Goal: Use online tool/utility: Utilize a website feature to perform a specific function

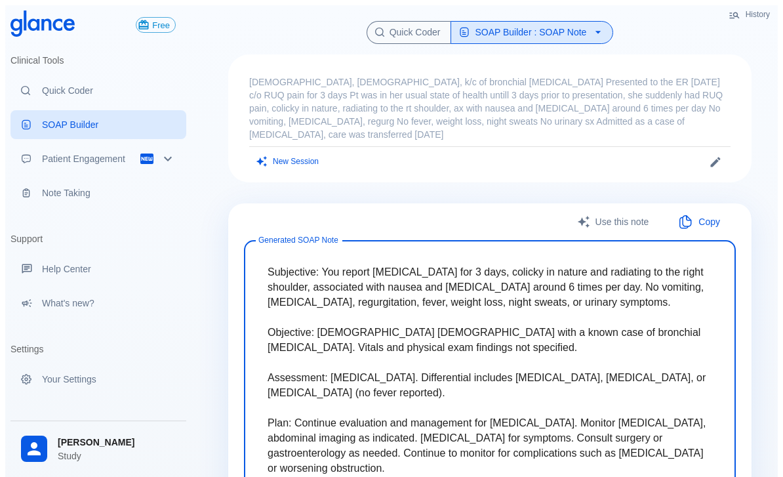
scroll to position [16, 13]
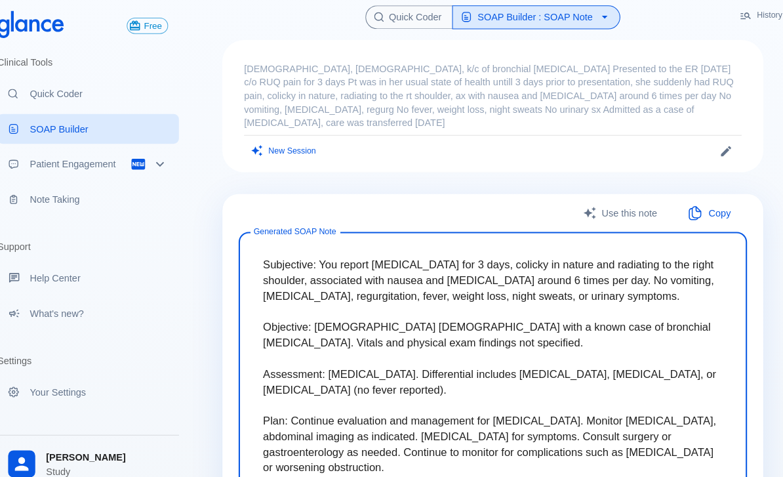
click at [113, 82] on link "Quick Coder" at bounding box center [98, 90] width 176 height 29
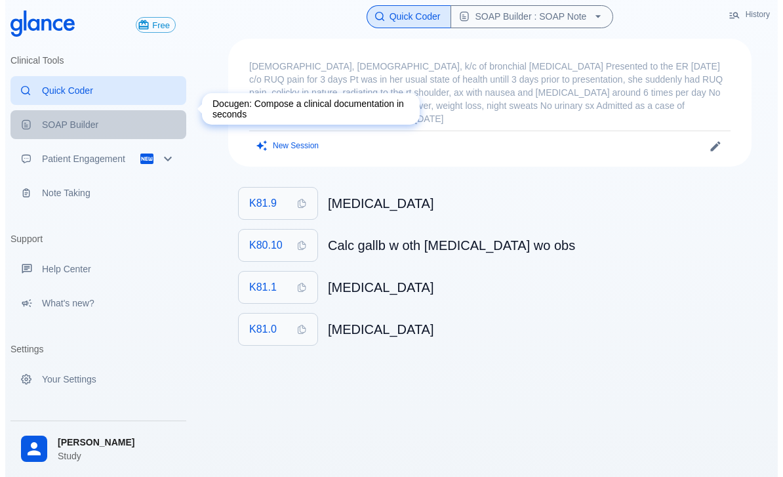
click at [69, 92] on p "Quick Coder" at bounding box center [109, 90] width 134 height 13
click at [645, 210] on h6 "[MEDICAL_DATA]" at bounding box center [534, 203] width 413 height 21
click at [601, 113] on p "[DEMOGRAPHIC_DATA], [DEMOGRAPHIC_DATA], k/c of bronchial [MEDICAL_DATA] Present…" at bounding box center [489, 93] width 481 height 66
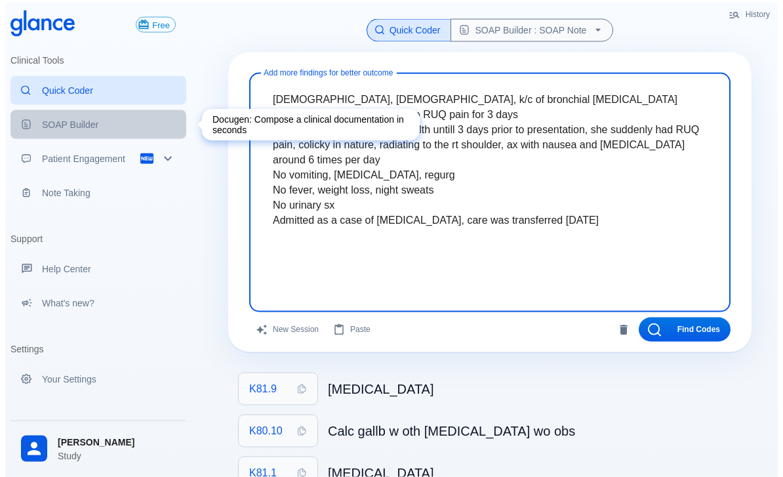
scroll to position [3, 0]
click at [704, 319] on button "Find Codes" at bounding box center [685, 329] width 92 height 24
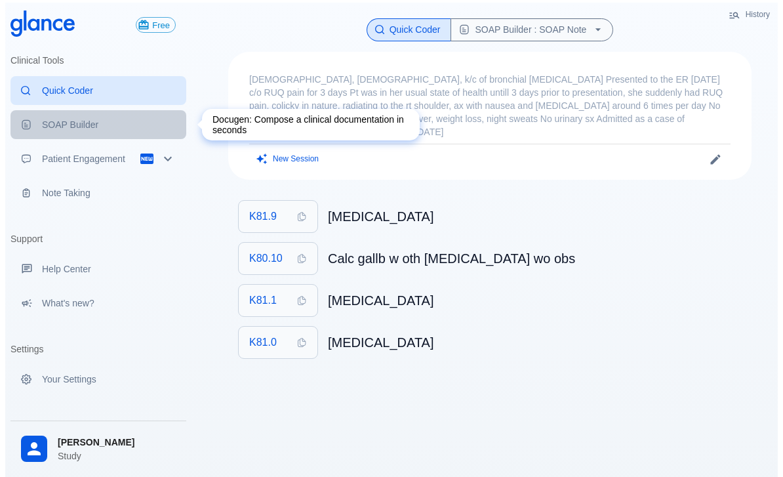
click at [286, 205] on button "K81.9" at bounding box center [278, 216] width 79 height 31
click at [496, 100] on p "[DEMOGRAPHIC_DATA], [DEMOGRAPHIC_DATA], k/c of bronchial [MEDICAL_DATA] Present…" at bounding box center [489, 106] width 481 height 66
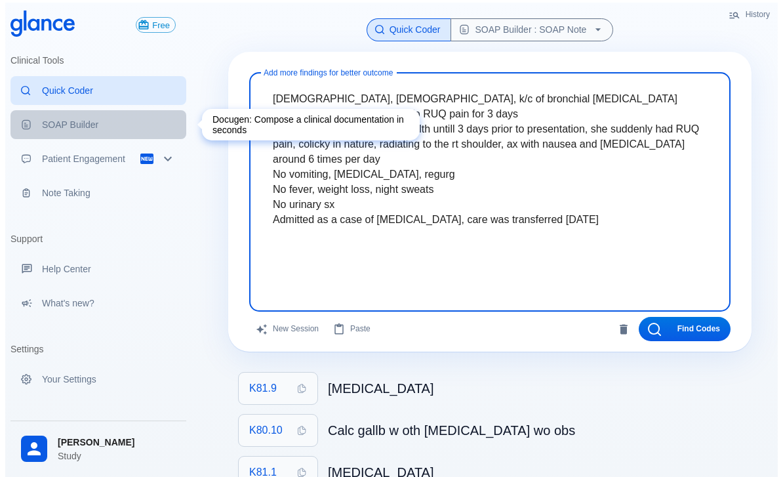
scroll to position [2, 0]
click at [538, 264] on textarea "[DEMOGRAPHIC_DATA], [DEMOGRAPHIC_DATA], k/c of bronchial [MEDICAL_DATA] Present…" at bounding box center [489, 182] width 463 height 207
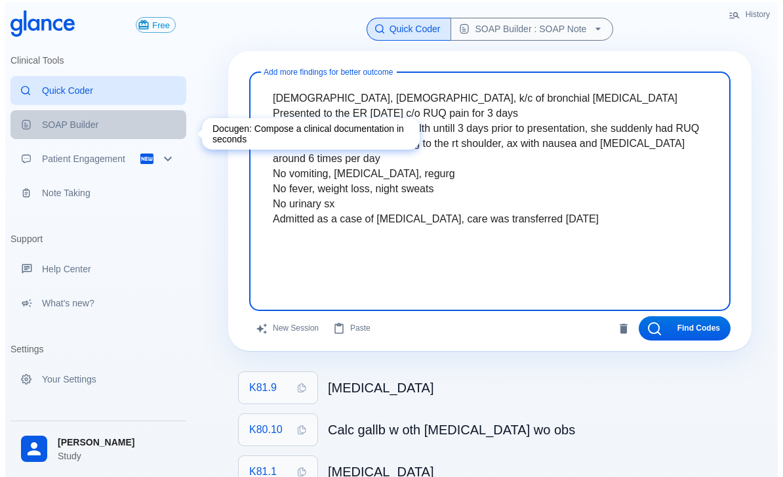
scroll to position [0, 0]
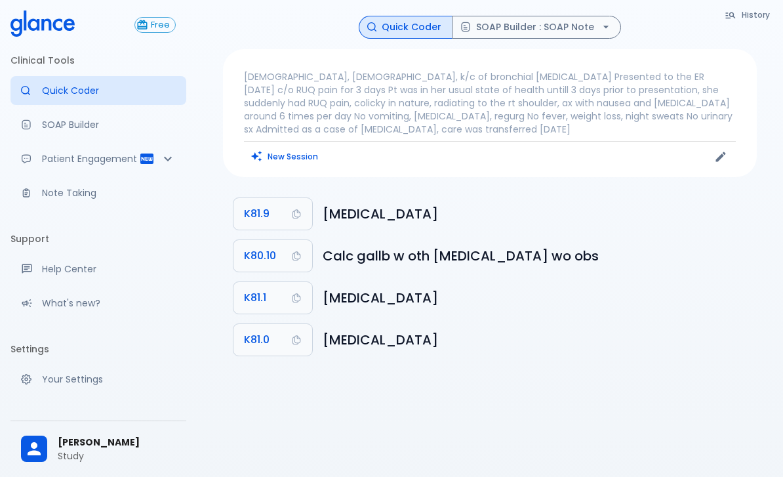
click at [663, 100] on p "[DEMOGRAPHIC_DATA], [DEMOGRAPHIC_DATA], k/c of bronchial [MEDICAL_DATA] Present…" at bounding box center [490, 103] width 492 height 66
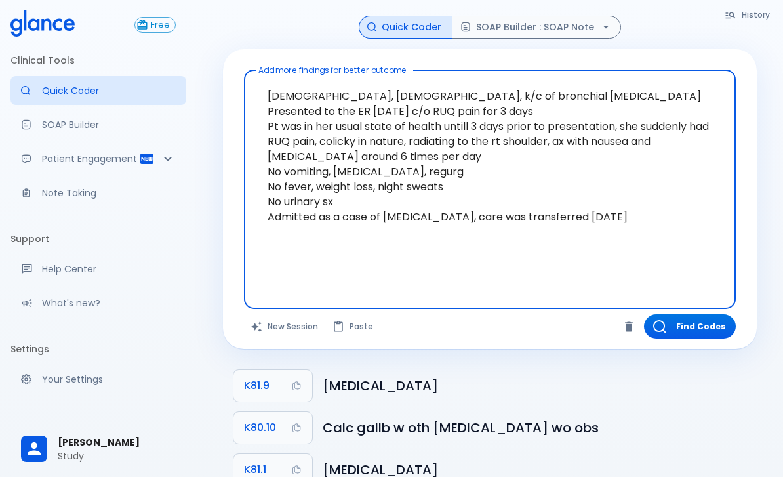
click at [289, 327] on button "New Session" at bounding box center [285, 326] width 82 height 24
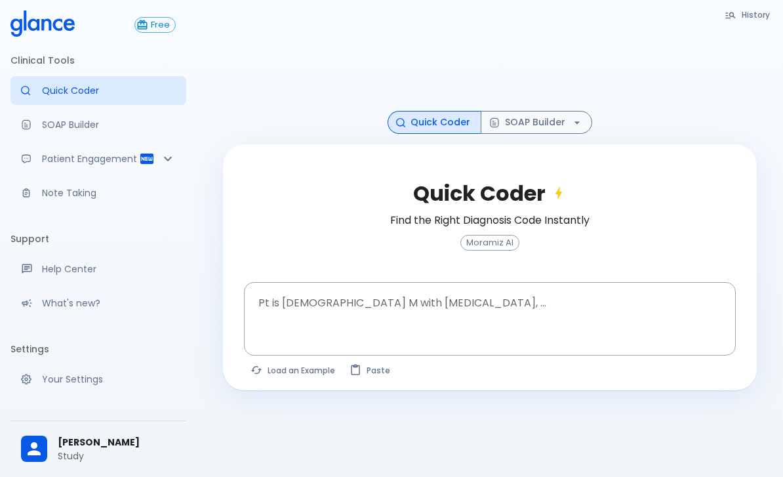
click at [549, 315] on textarea at bounding box center [489, 308] width 473 height 41
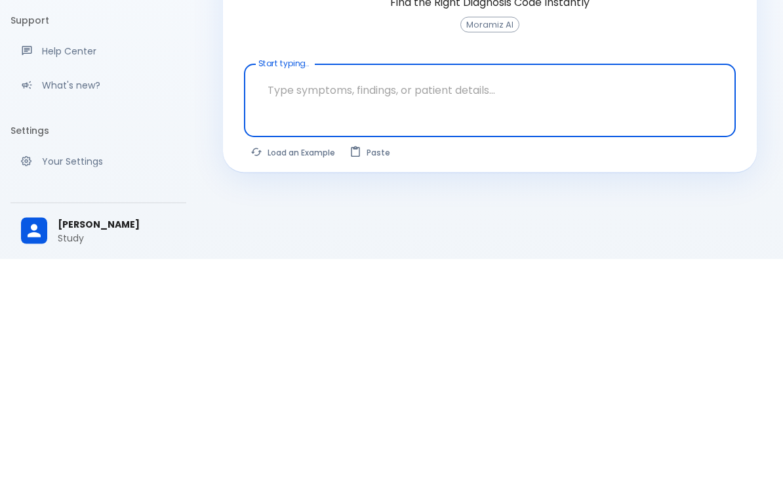
scroll to position [73, 0]
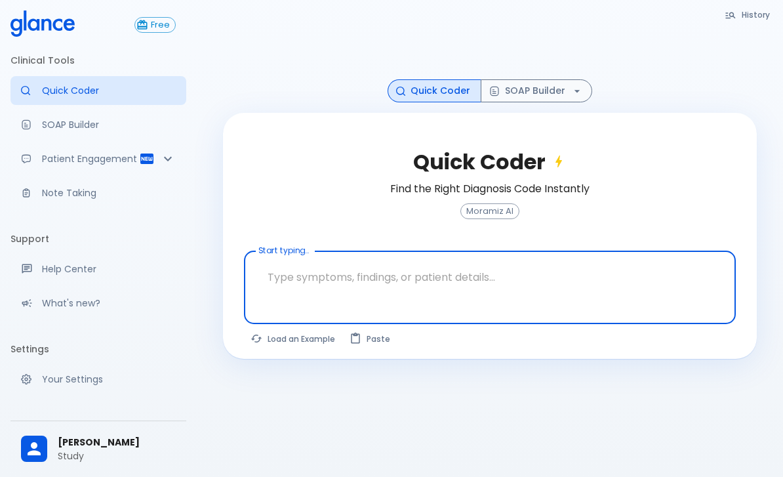
click at [276, 329] on button "Load an Example" at bounding box center [293, 338] width 99 height 19
type textarea "30F, weight loss, [MEDICAL_DATA], [MEDICAL_DATA], HR 121, [MEDICAL_DATA], TSH u…"
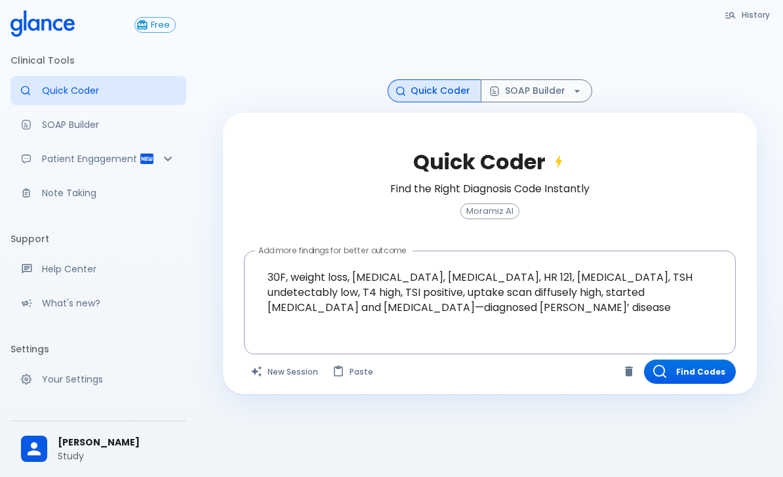
click at [686, 359] on button "Find Codes" at bounding box center [690, 371] width 92 height 24
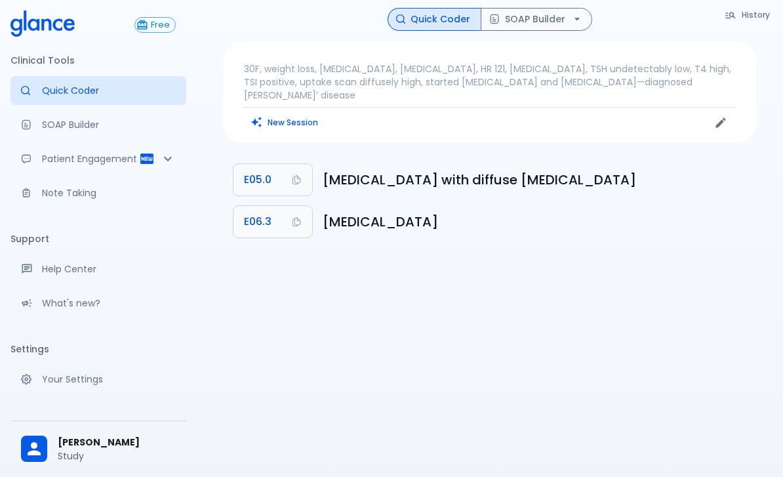
scroll to position [0, 0]
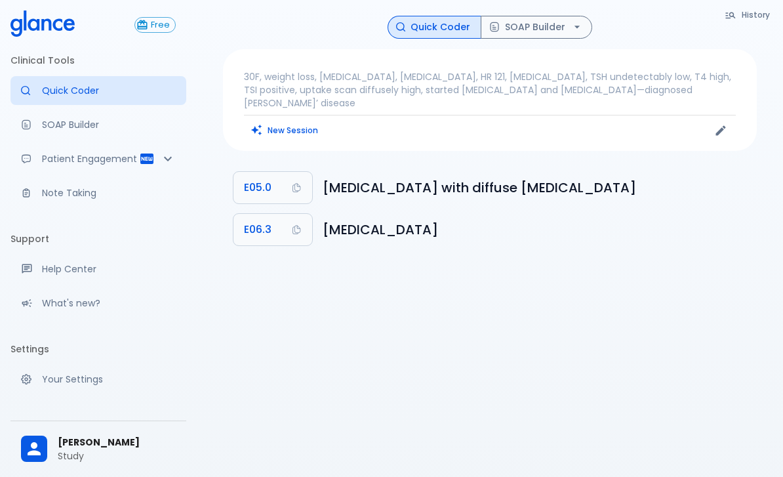
click at [532, 19] on button "SOAP Builder" at bounding box center [536, 27] width 111 height 23
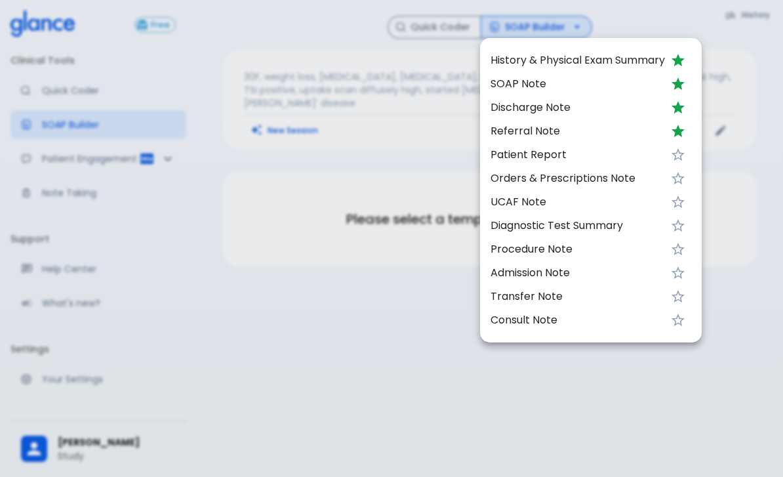
click at [515, 82] on span "SOAP Note" at bounding box center [577, 84] width 174 height 16
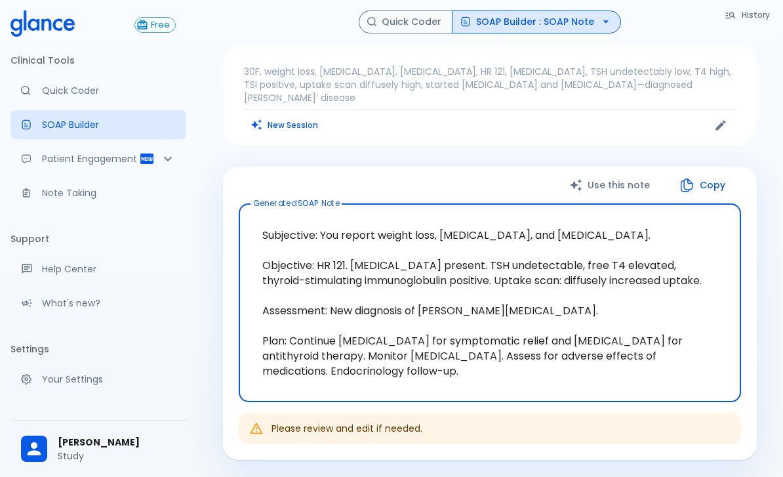
scroll to position [6, 0]
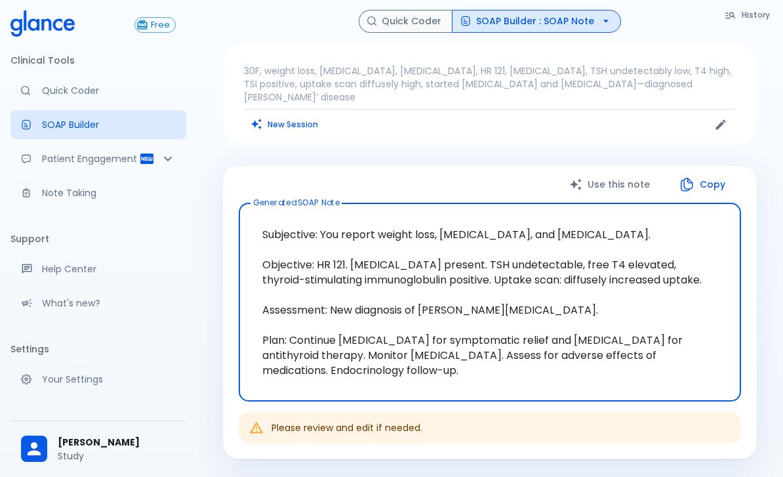
click at [645, 290] on textarea "Subjective: You report weight loss, [MEDICAL_DATA], and [MEDICAL_DATA]. Objecti…" at bounding box center [490, 302] width 484 height 177
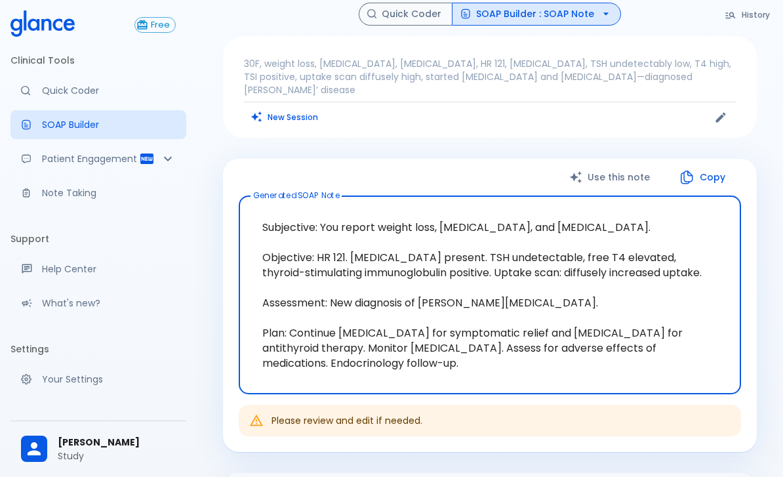
scroll to position [12, 0]
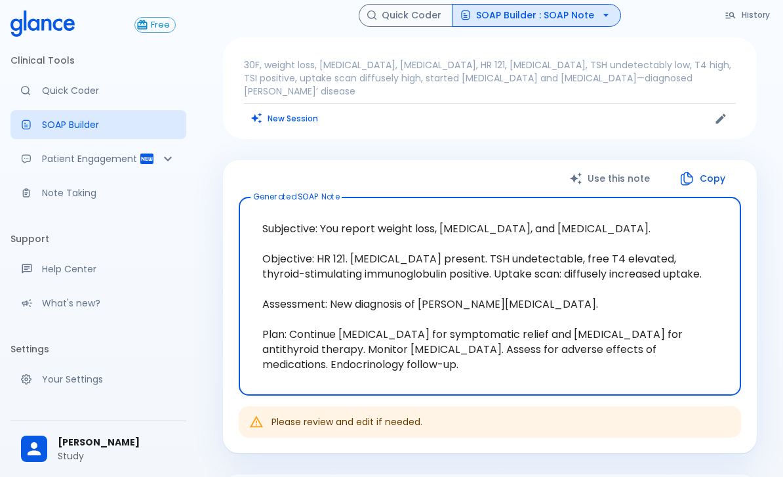
click at [599, 14] on icon "button" at bounding box center [605, 15] width 13 height 13
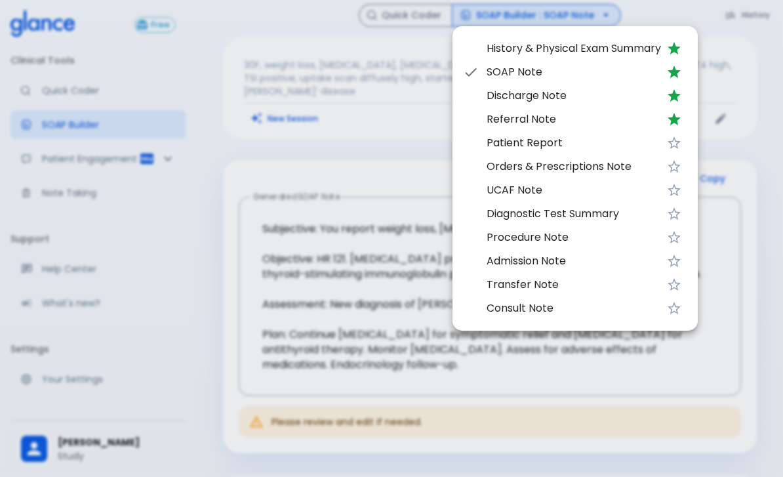
click at [532, 140] on span "Patient Report" at bounding box center [573, 143] width 174 height 16
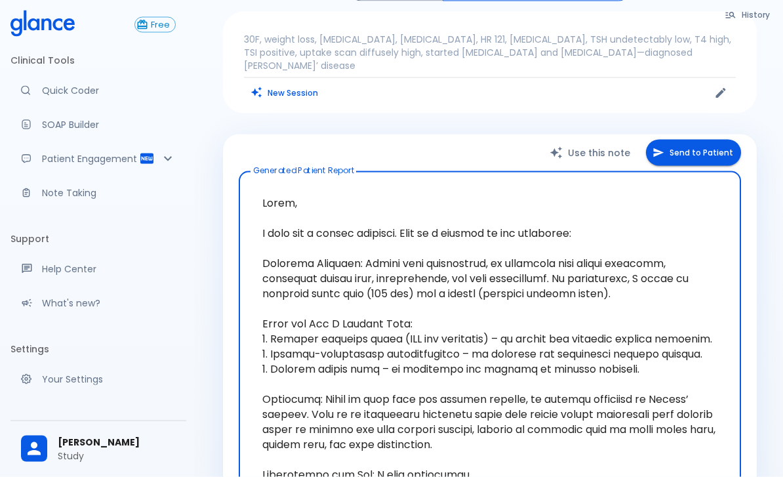
scroll to position [36, 0]
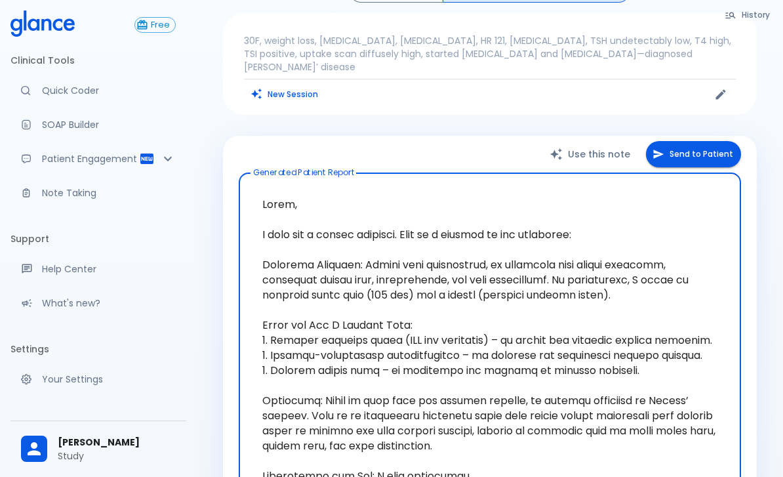
click at [711, 141] on button "Send to Patient" at bounding box center [693, 154] width 95 height 27
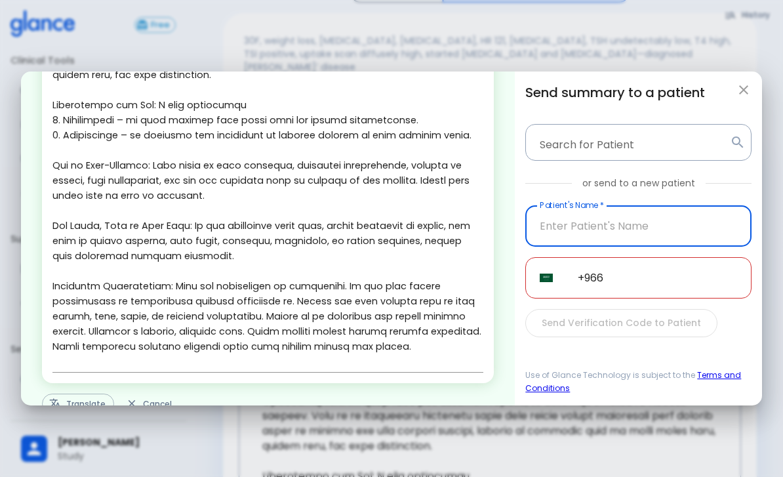
scroll to position [292, 0]
click at [68, 413] on button "Translate" at bounding box center [78, 403] width 72 height 20
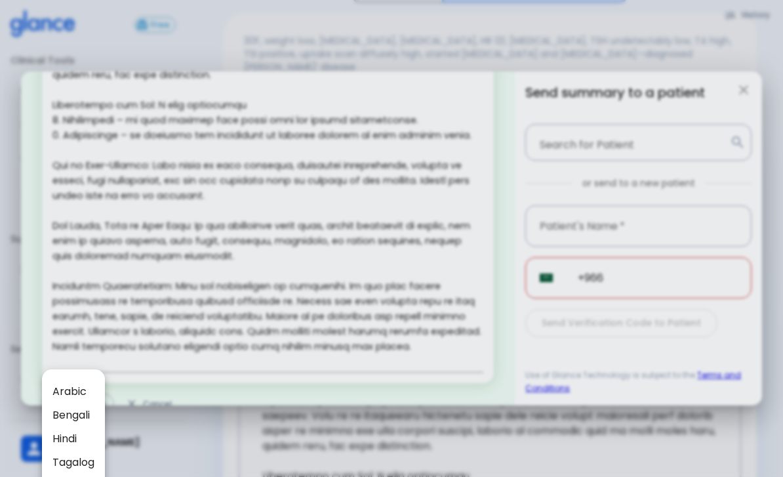
click at [494, 186] on div at bounding box center [391, 238] width 783 height 477
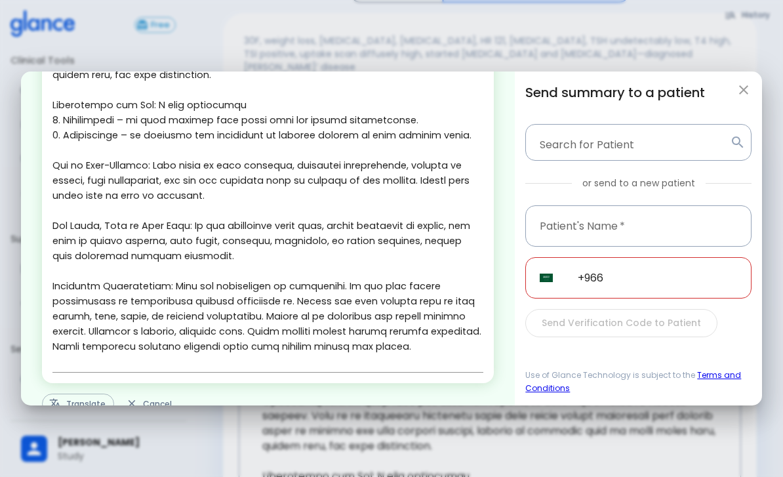
click at [747, 92] on icon "button" at bounding box center [744, 90] width 16 height 16
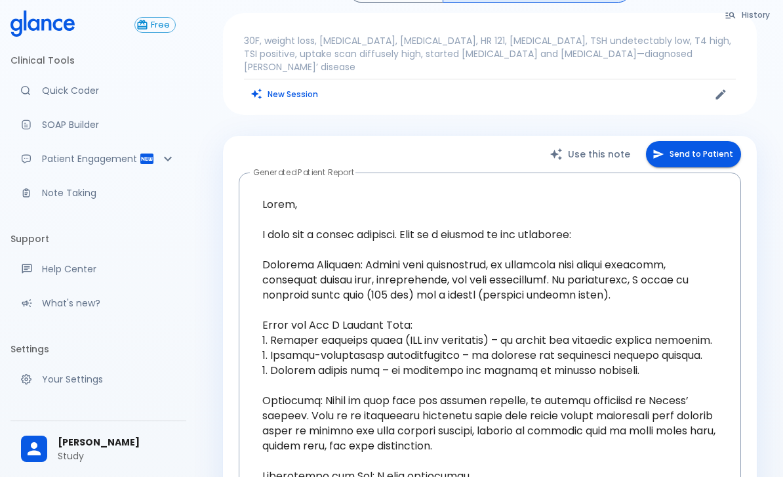
click at [55, 189] on p "Note Taking" at bounding box center [109, 192] width 134 height 13
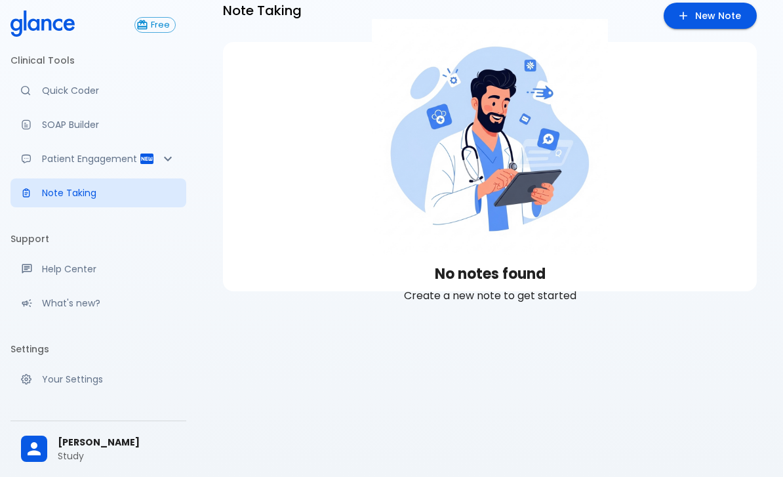
scroll to position [31, 0]
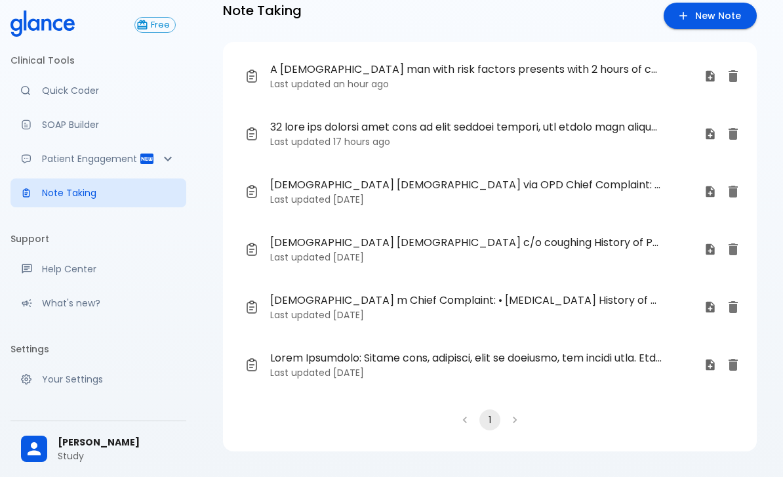
click at [448, 123] on span at bounding box center [465, 127] width 391 height 16
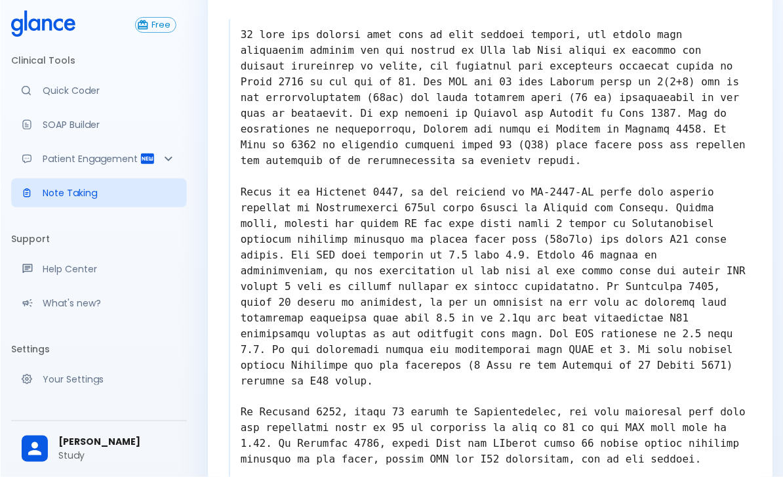
scroll to position [52, 0]
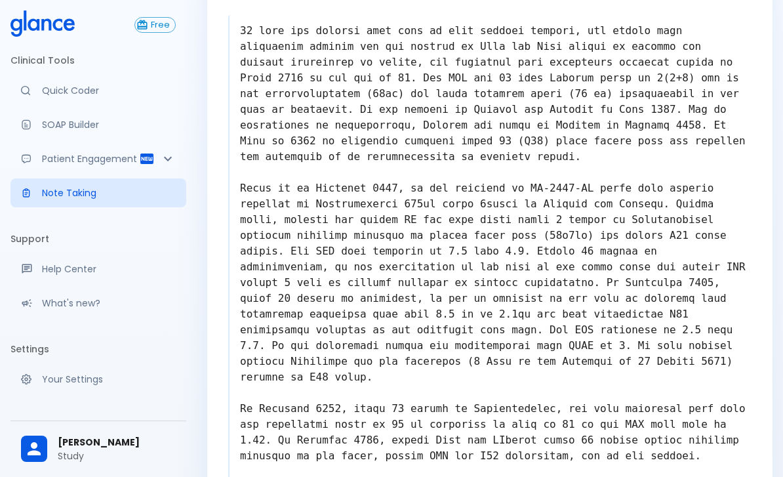
click at [61, 101] on link "Quick Coder" at bounding box center [98, 90] width 176 height 29
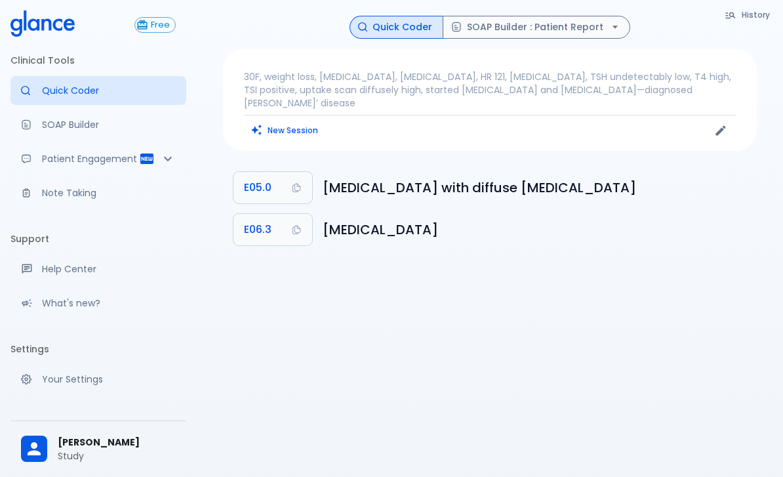
click at [295, 121] on button "New Session" at bounding box center [285, 130] width 82 height 19
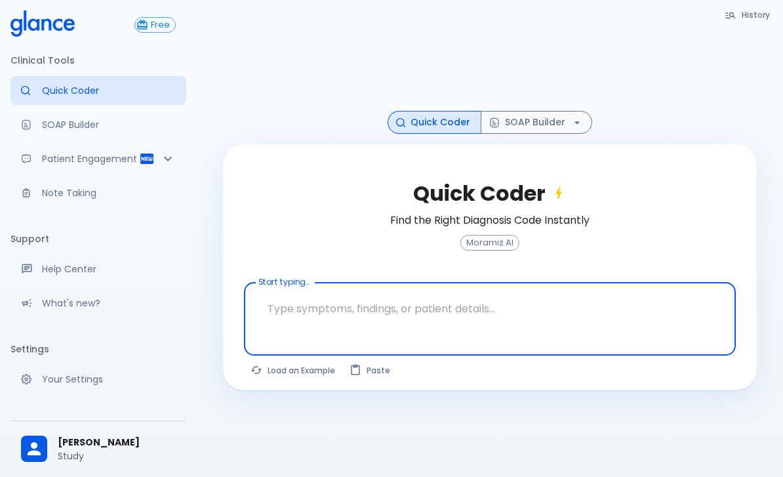
scroll to position [31, 0]
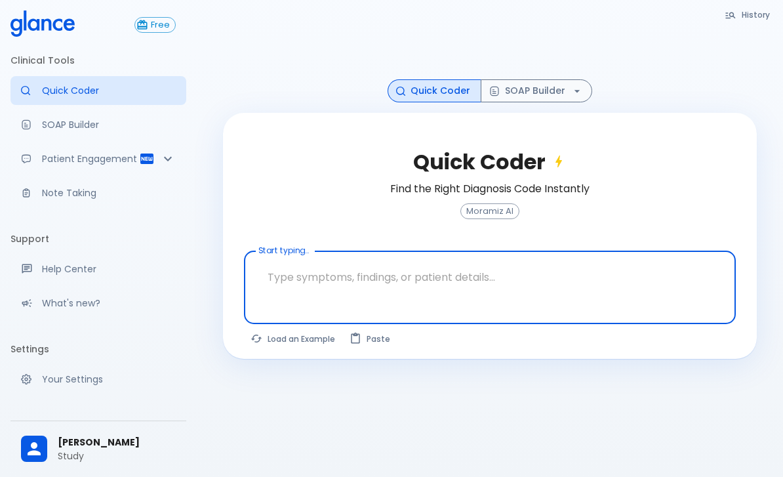
click at [307, 348] on button "Load an Example" at bounding box center [293, 338] width 99 height 19
type textarea "62M, HTN, acute tearing [MEDICAL_DATA] to back, BP 170/95, asymmetric pulses, C…"
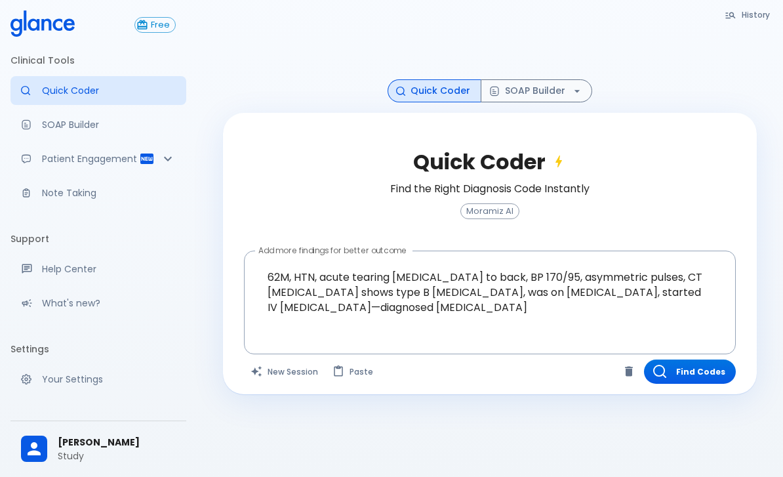
click at [691, 377] on button "Find Codes" at bounding box center [690, 371] width 92 height 24
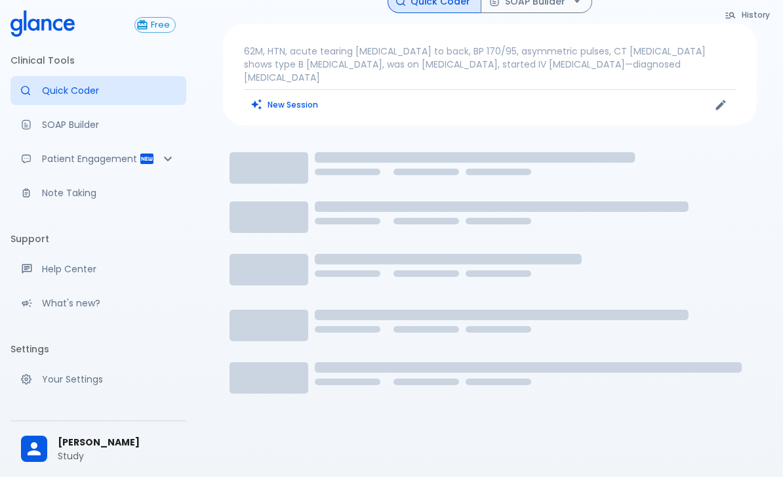
scroll to position [24, 0]
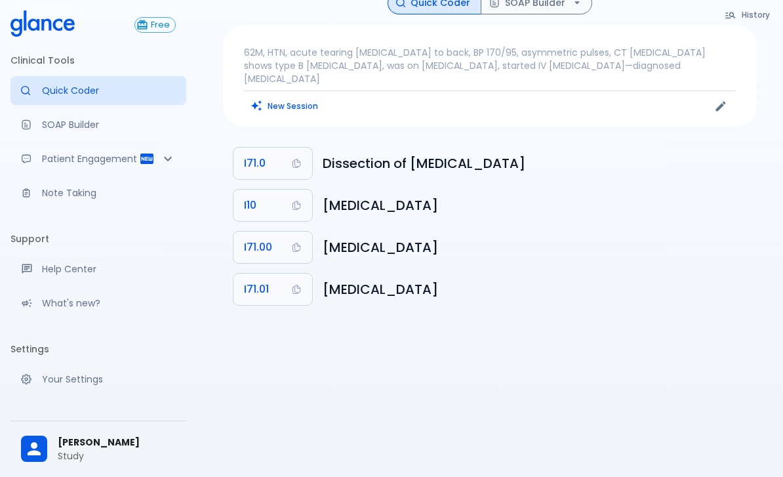
click at [288, 149] on button "I71.0" at bounding box center [272, 163] width 79 height 31
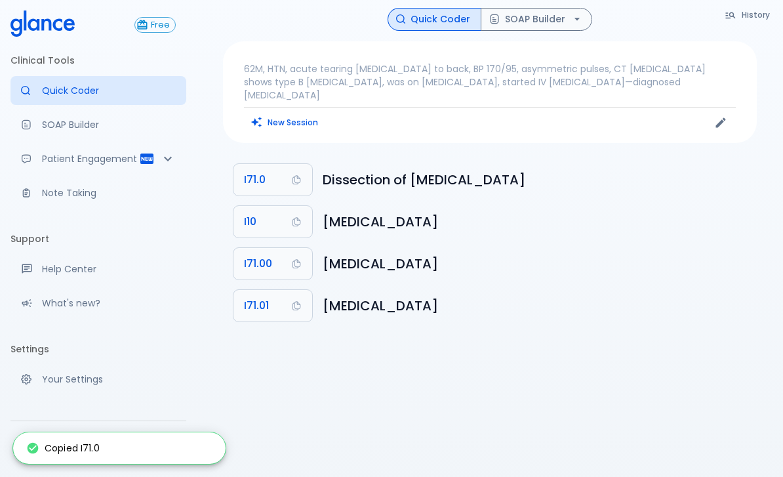
scroll to position [0, 0]
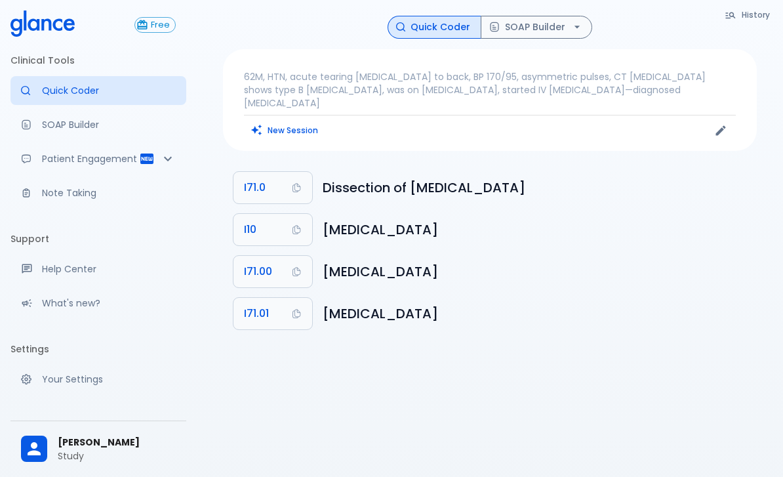
click at [551, 37] on button "SOAP Builder" at bounding box center [536, 27] width 111 height 23
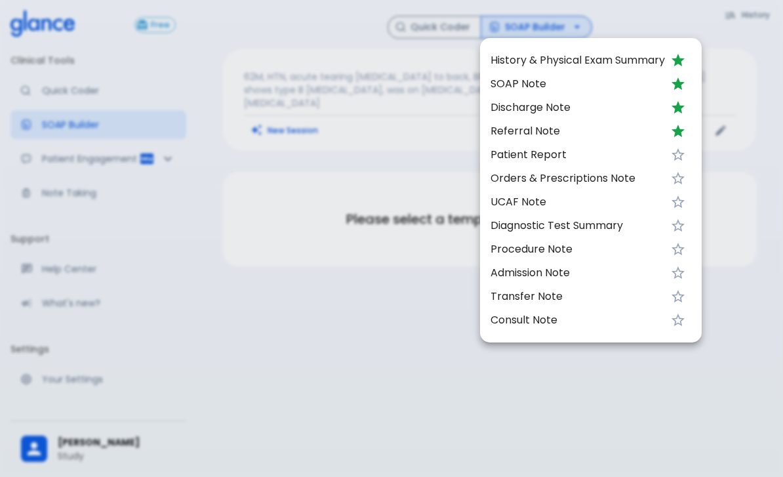
click at [420, 377] on div at bounding box center [391, 238] width 783 height 477
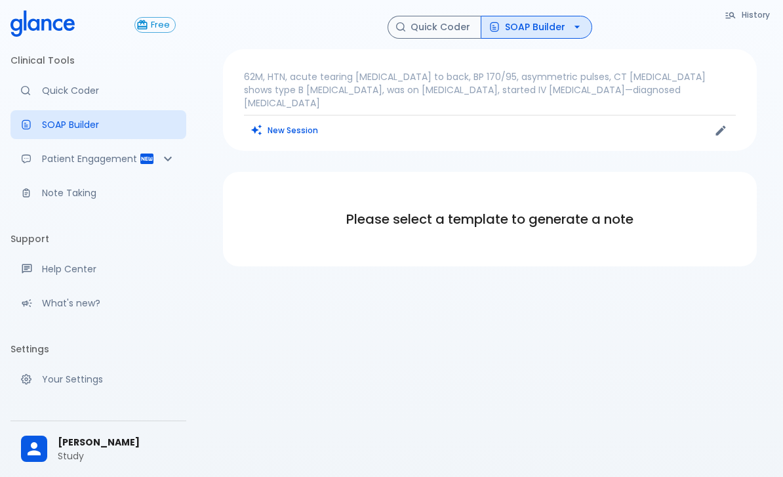
click at [578, 27] on icon "button" at bounding box center [576, 26] width 13 height 13
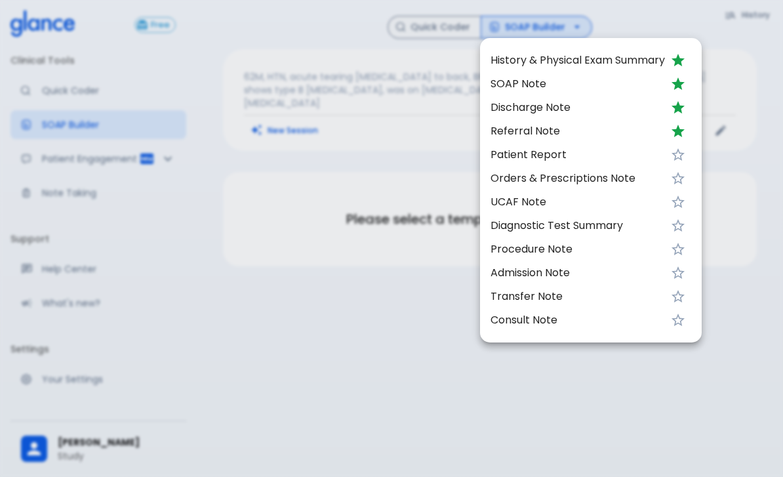
click at [530, 85] on span "SOAP Note" at bounding box center [577, 84] width 174 height 16
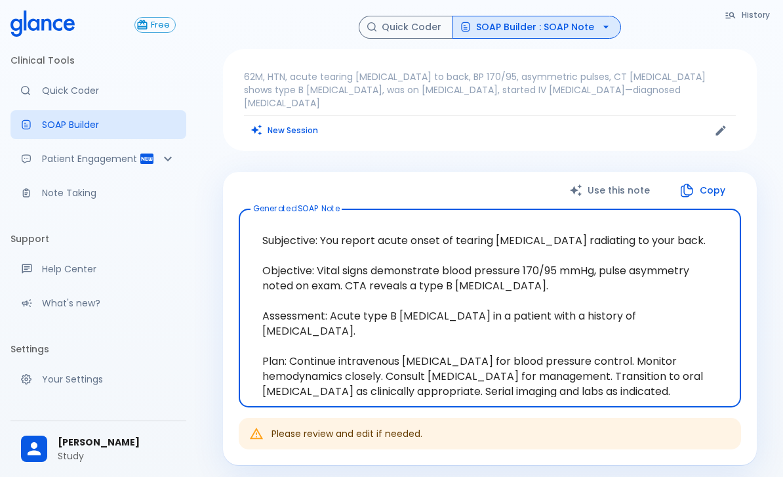
click at [79, 196] on p "Note Taking" at bounding box center [109, 192] width 134 height 13
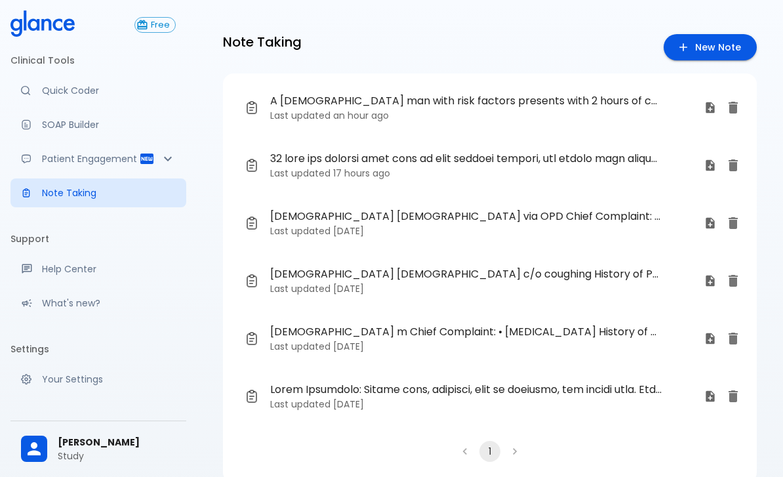
click at [702, 48] on link "New Note" at bounding box center [709, 47] width 93 height 27
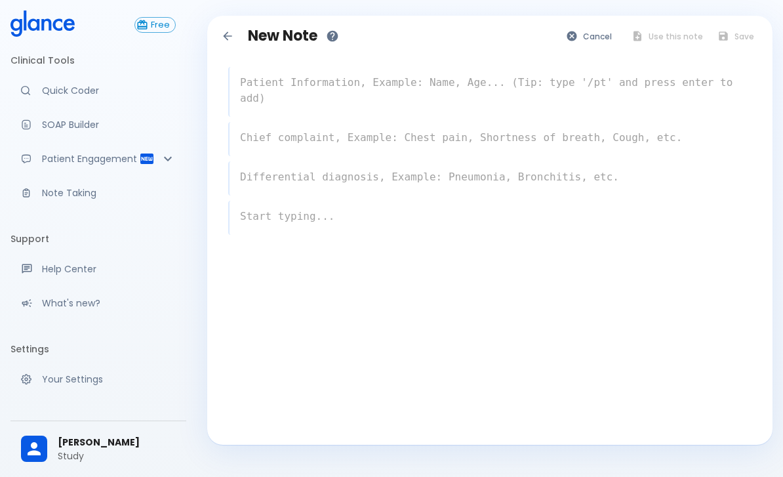
click at [97, 90] on p "Quick Coder" at bounding box center [109, 90] width 134 height 13
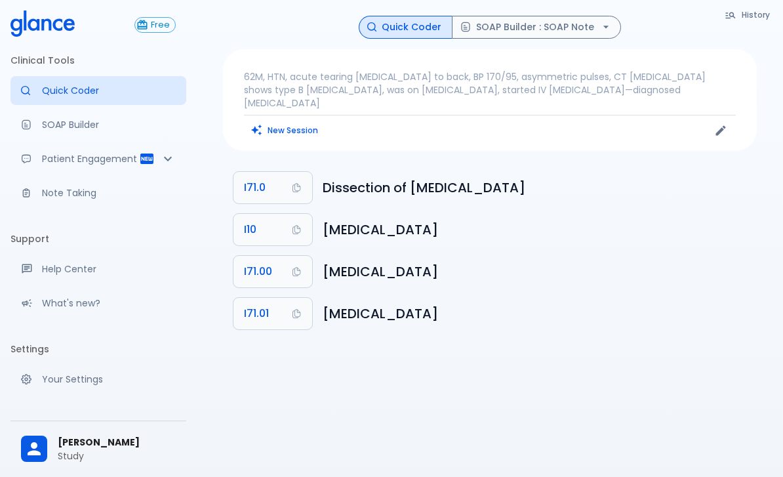
click at [536, 25] on button "SOAP Builder : SOAP Note" at bounding box center [536, 27] width 169 height 23
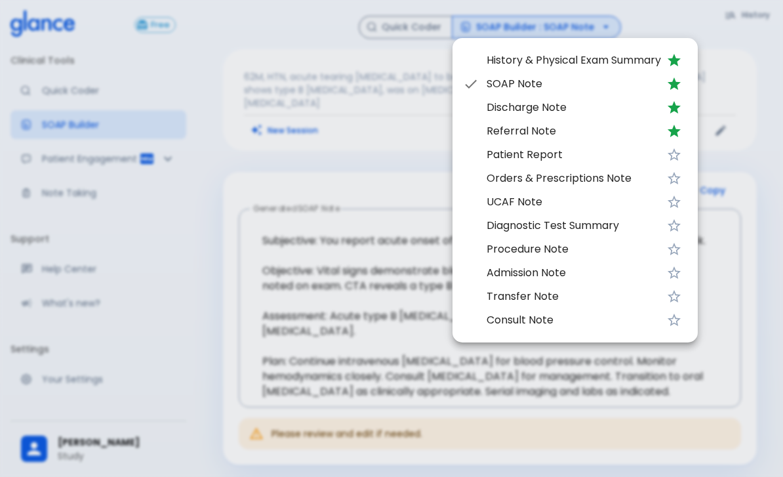
click at [528, 85] on span "SOAP Note" at bounding box center [573, 84] width 174 height 16
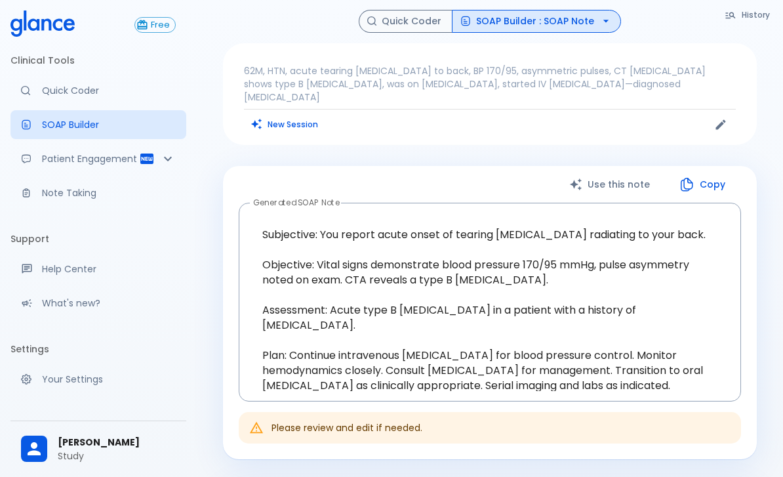
scroll to position [5, 0]
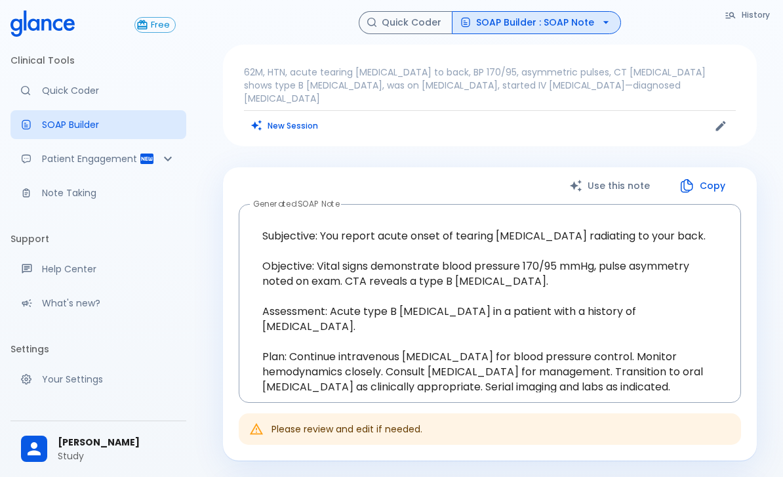
click at [578, 27] on button "SOAP Builder : SOAP Note" at bounding box center [536, 22] width 169 height 23
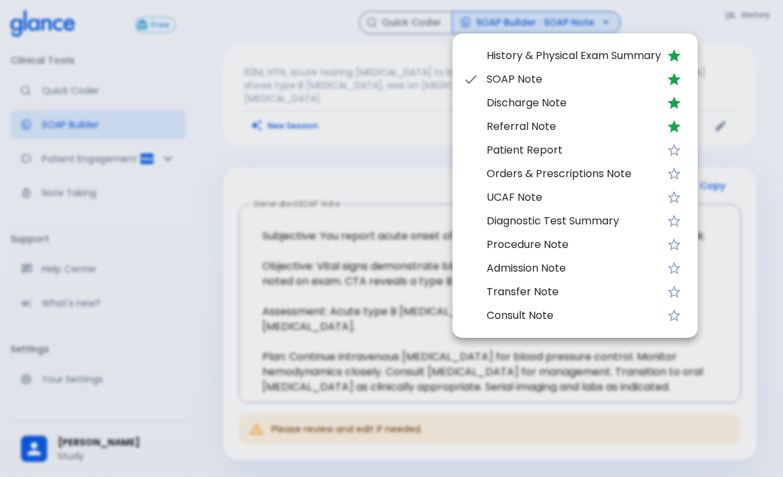
click at [351, 298] on div at bounding box center [391, 238] width 783 height 477
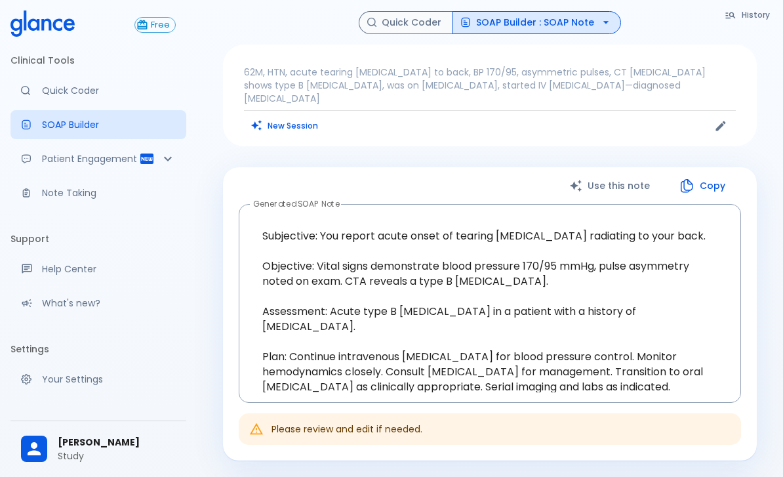
click at [132, 168] on div "Patient Engagement" at bounding box center [98, 158] width 176 height 29
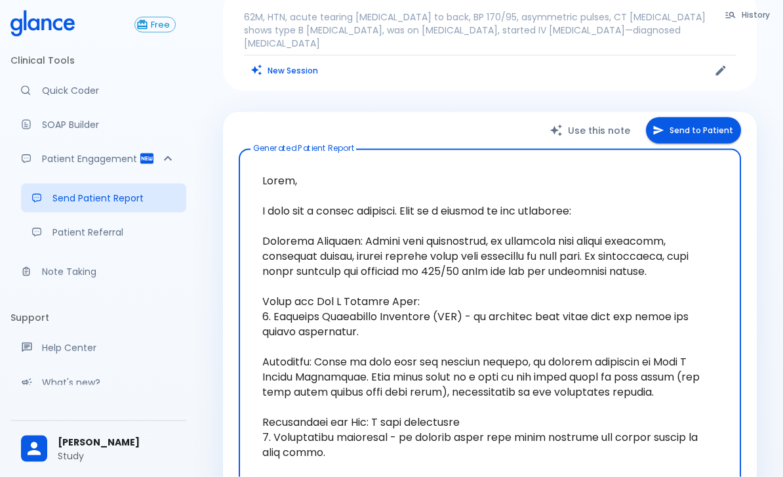
scroll to position [59, 0]
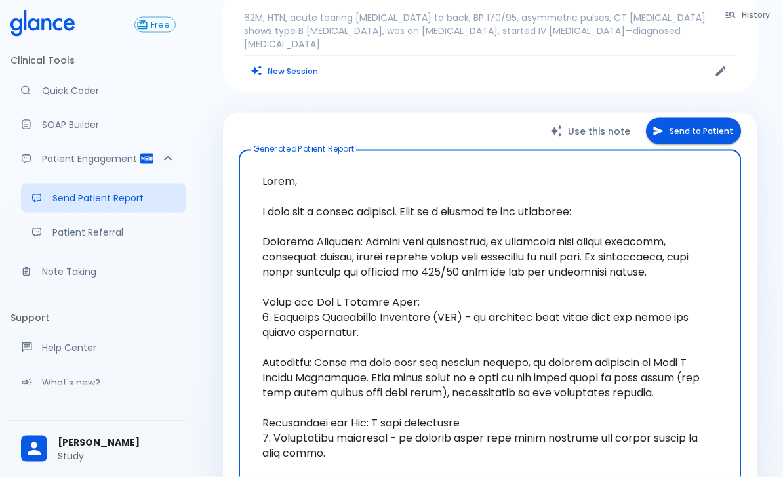
click at [686, 118] on button "Send to Patient" at bounding box center [693, 131] width 95 height 27
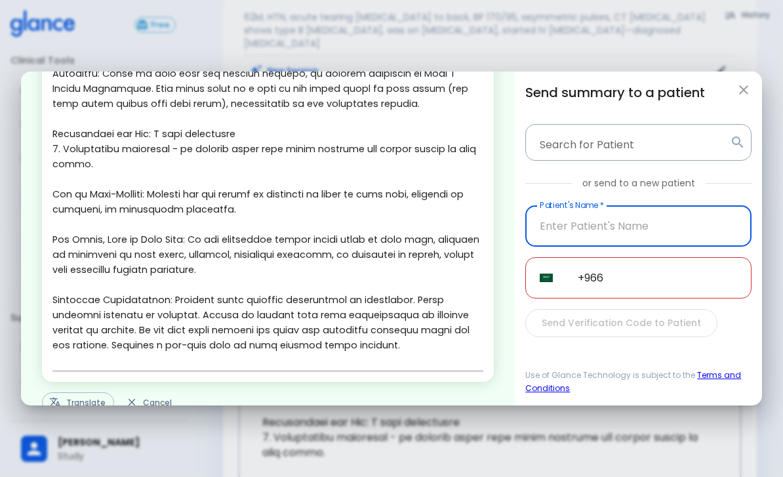
scroll to position [232, 0]
click at [85, 393] on button "Translate" at bounding box center [78, 403] width 72 height 20
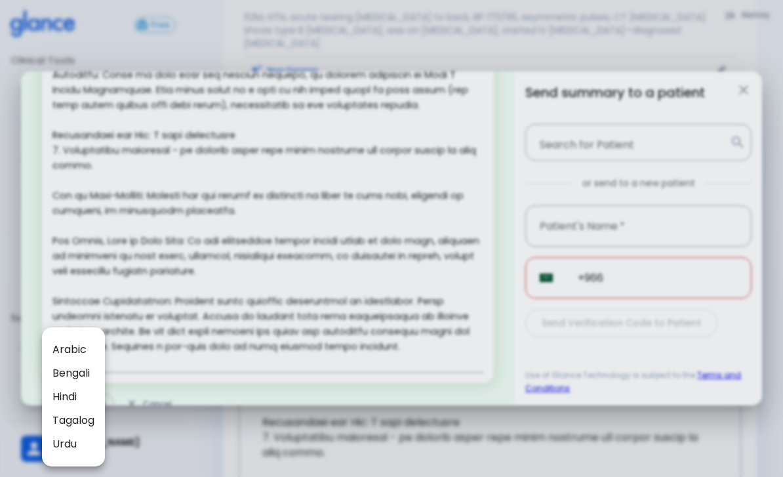
click at [382, 270] on div at bounding box center [391, 238] width 783 height 477
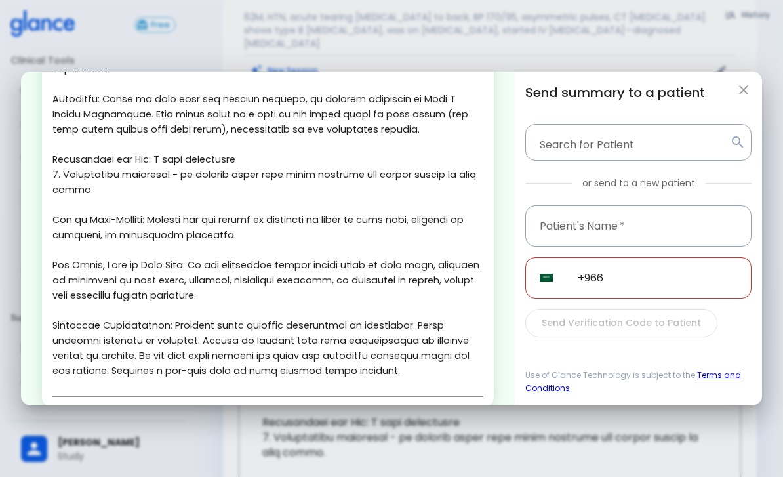
scroll to position [189, 0]
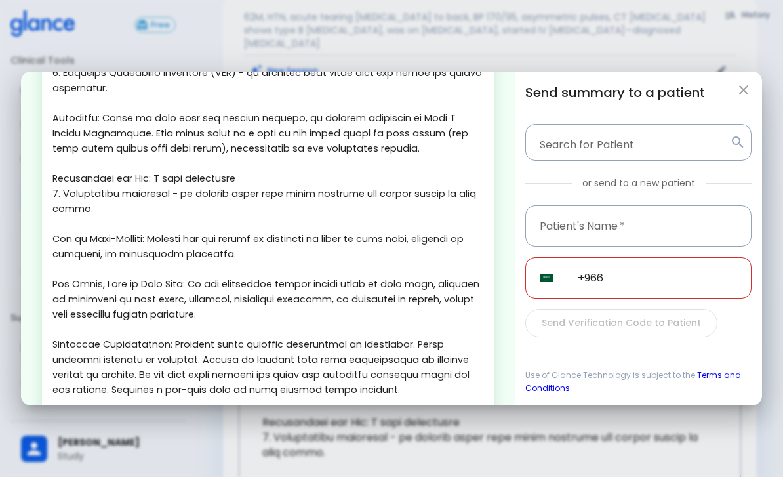
click at [663, 271] on input "+966" at bounding box center [657, 277] width 188 height 41
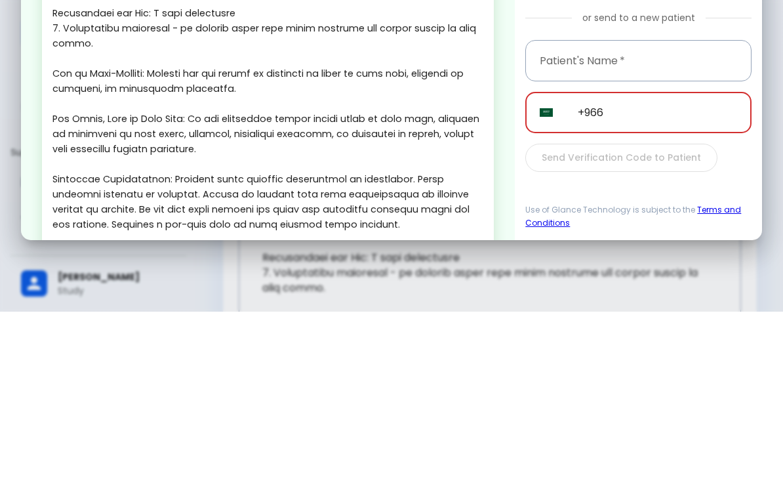
scroll to position [225, 0]
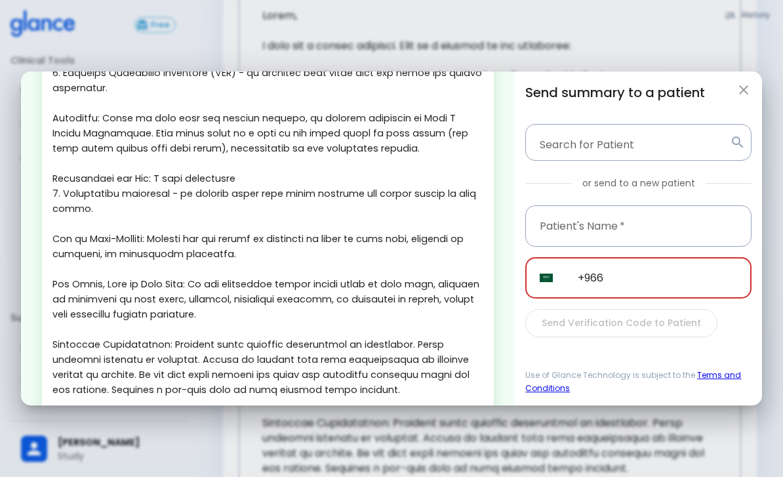
click at [738, 82] on icon "button" at bounding box center [744, 90] width 16 height 16
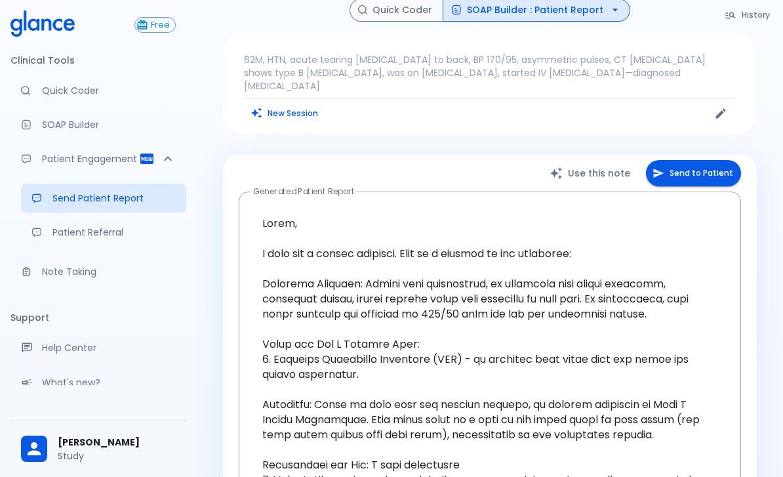
scroll to position [0, 0]
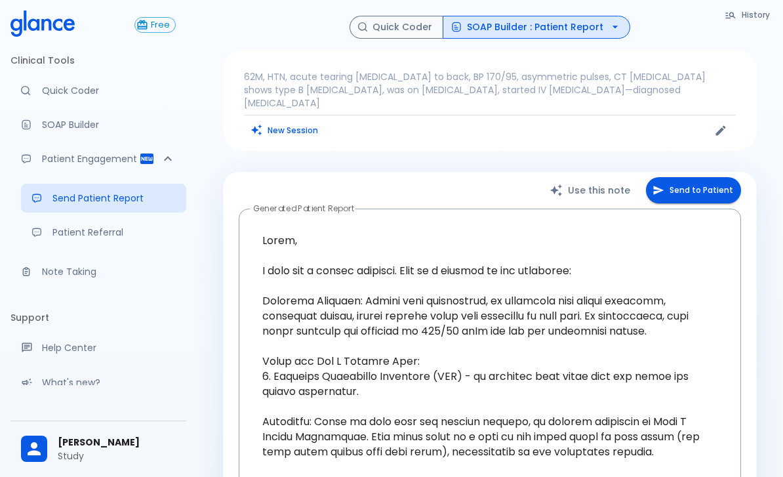
click at [57, 98] on link "Quick Coder" at bounding box center [98, 90] width 176 height 29
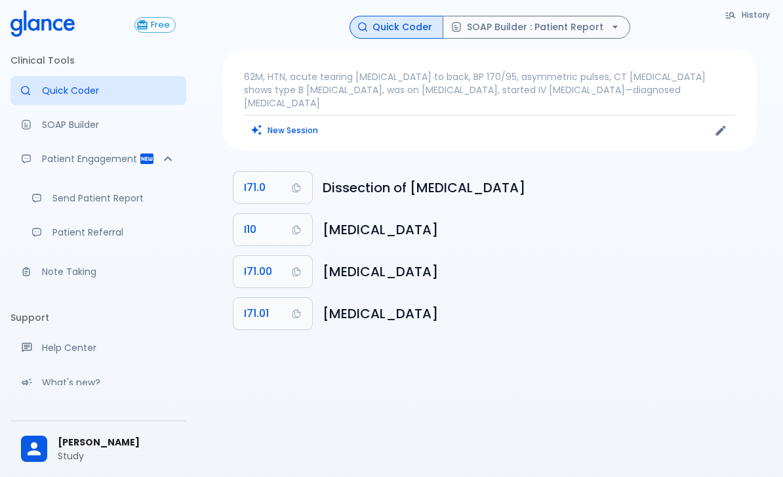
click at [284, 121] on button "New Session" at bounding box center [285, 130] width 82 height 19
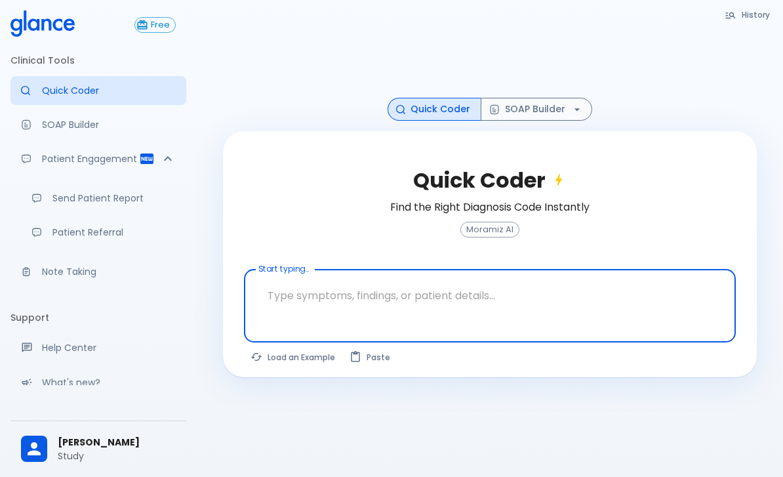
scroll to position [15, 0]
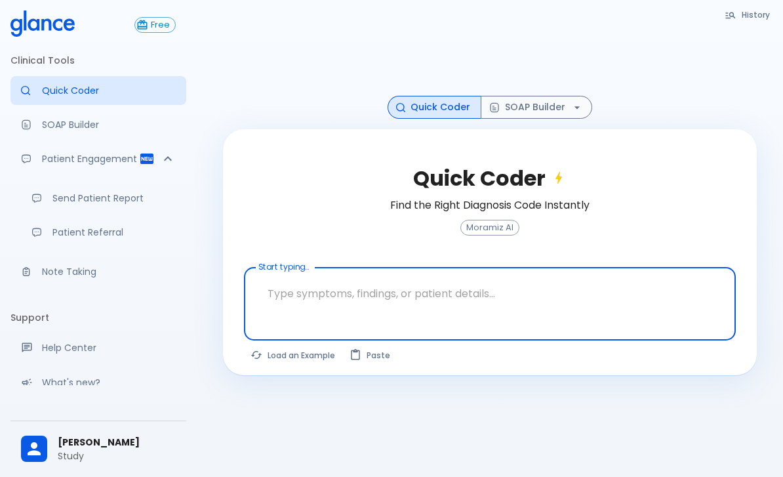
click at [290, 363] on button "Load an Example" at bounding box center [293, 355] width 99 height 19
type textarea "45F with DM2, right [MEDICAL_DATA], fever, WBC 14K, ESR 80, wound purulent, XR …"
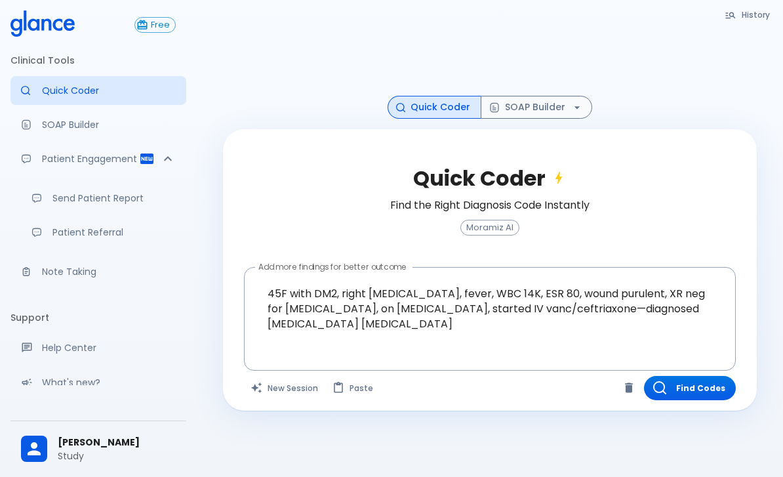
click at [691, 394] on button "Find Codes" at bounding box center [690, 388] width 92 height 24
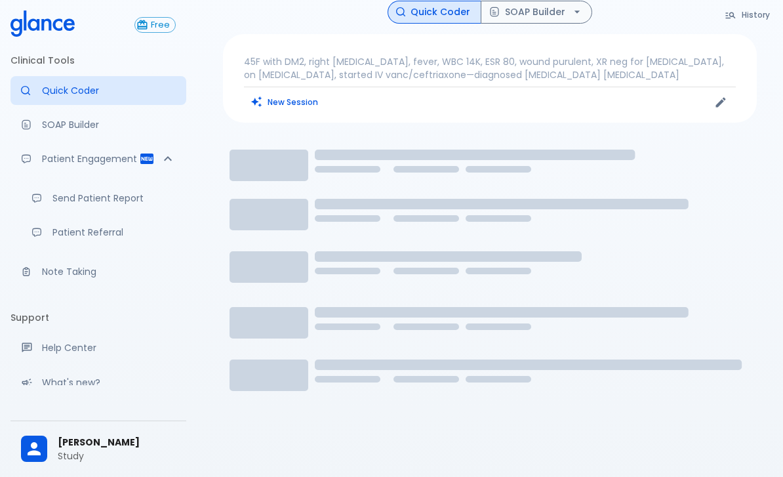
scroll to position [0, 0]
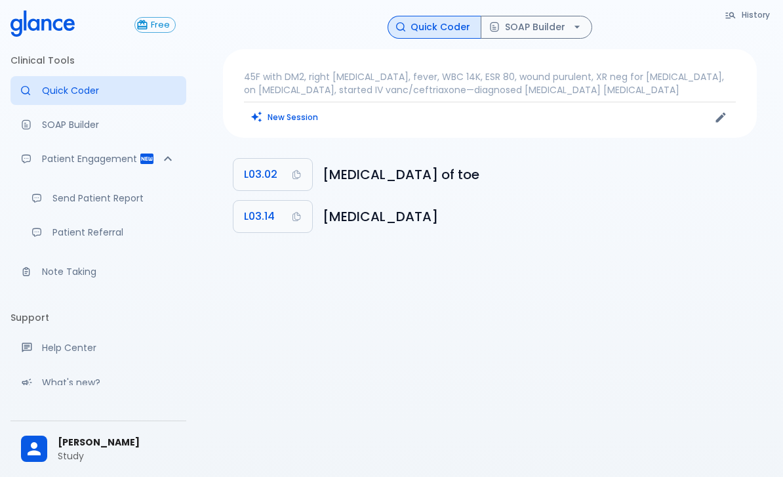
click at [529, 16] on button "SOAP Builder" at bounding box center [536, 27] width 111 height 23
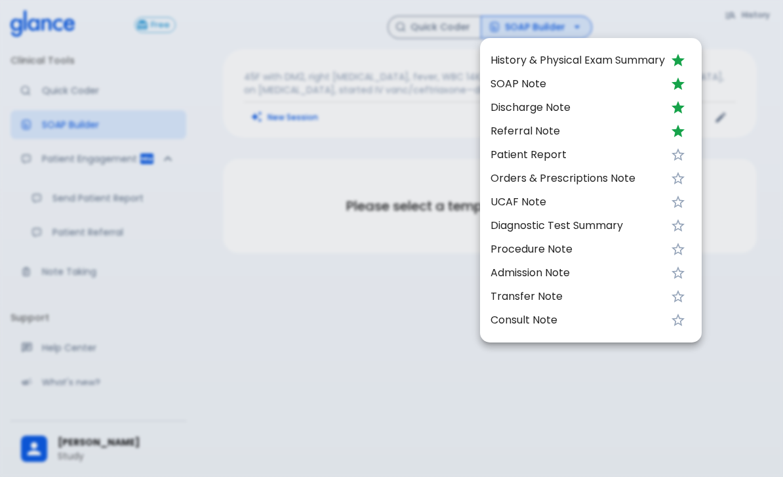
click at [509, 81] on span "SOAP Note" at bounding box center [577, 84] width 174 height 16
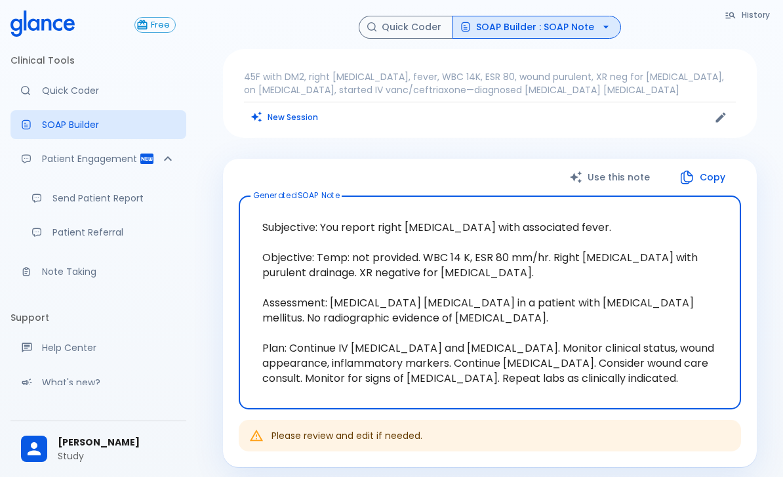
click at [692, 170] on icon "button" at bounding box center [687, 177] width 16 height 16
